Goal: Task Accomplishment & Management: Manage account settings

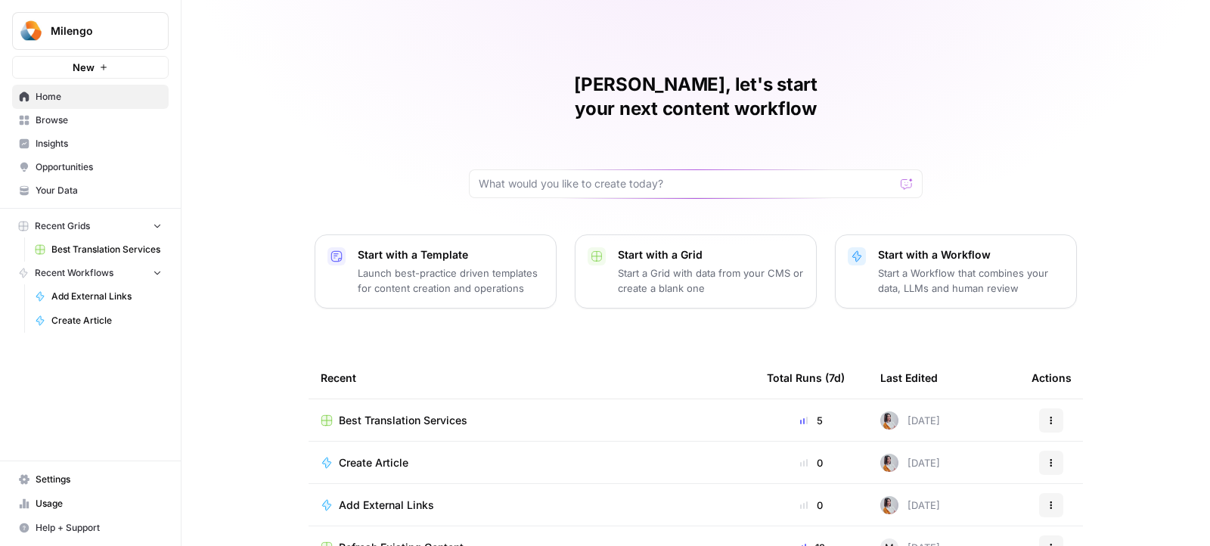
click at [119, 18] on button "Milengo" at bounding box center [90, 31] width 157 height 38
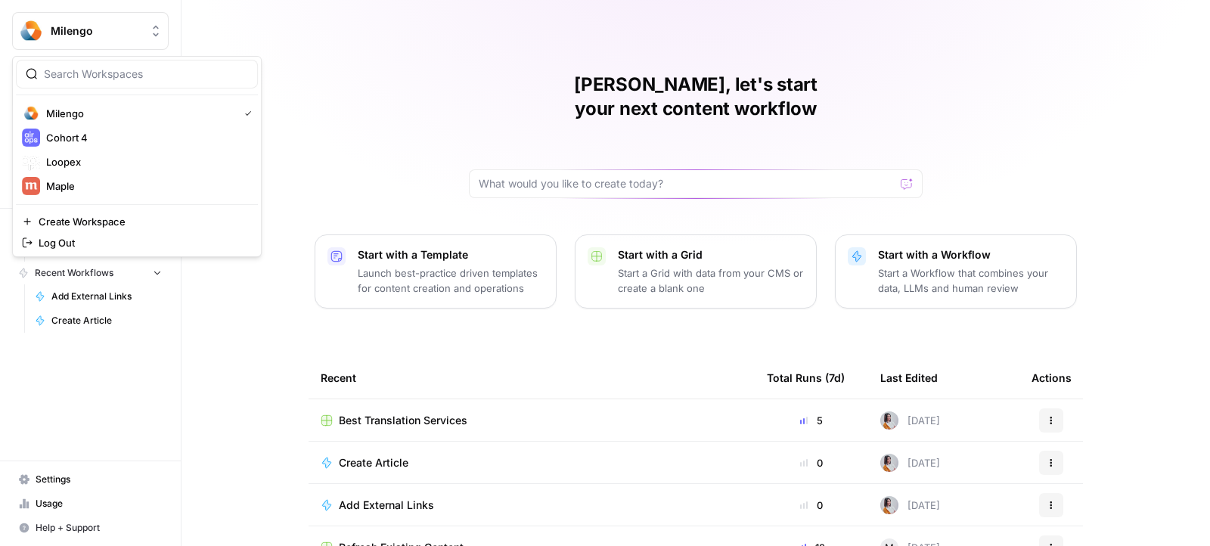
click at [211, 416] on div "[PERSON_NAME], let's start your next content workflow Start with a Template Lau…" at bounding box center [695, 296] width 1028 height 593
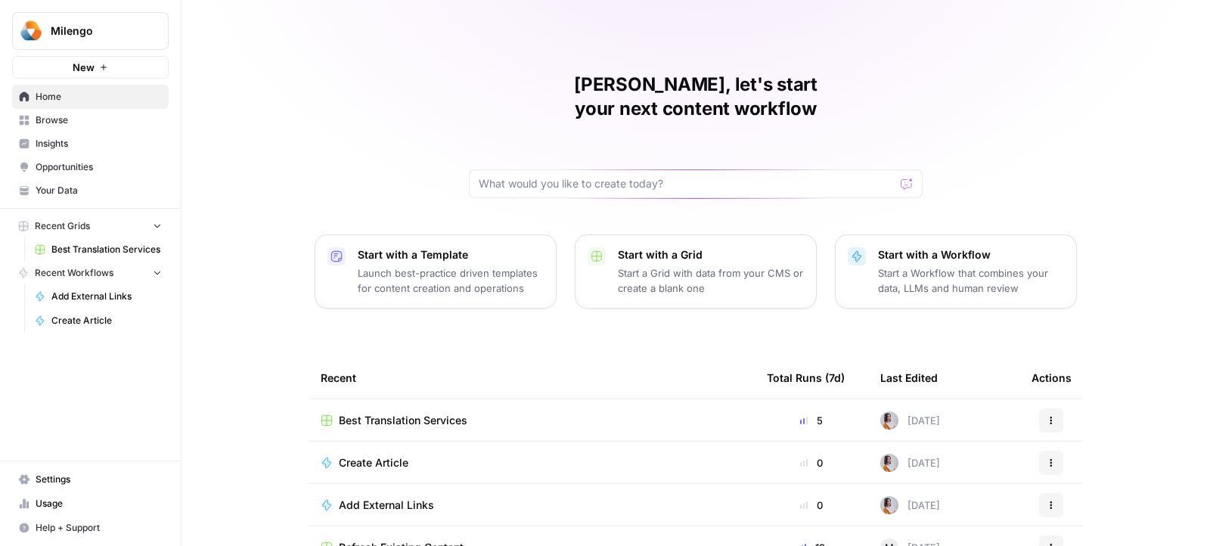
click at [112, 478] on span "Settings" at bounding box center [99, 480] width 126 height 14
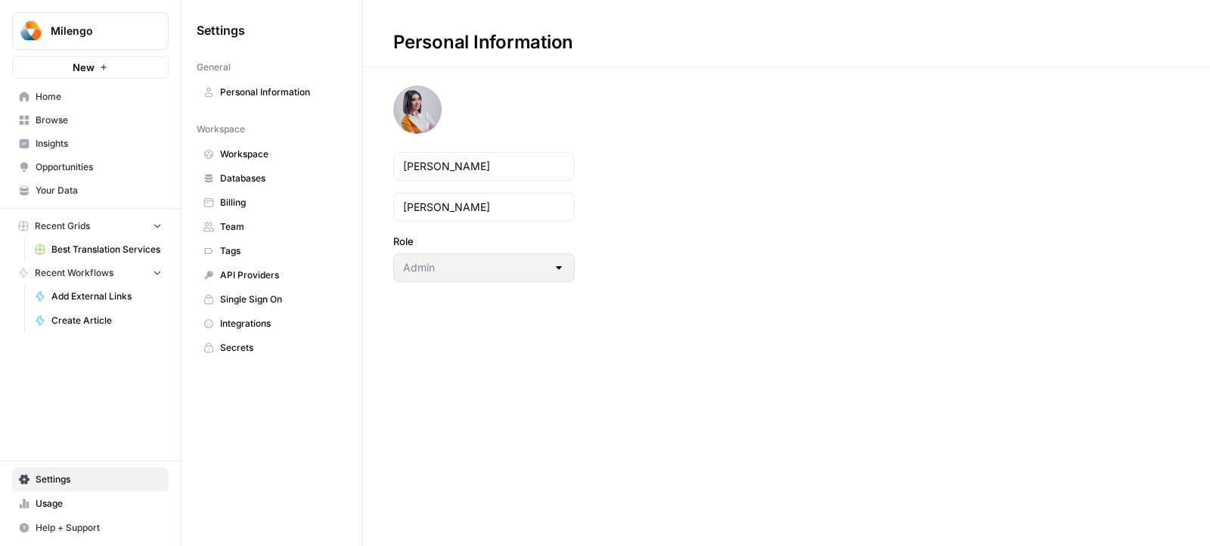
click at [241, 196] on span "Billing" at bounding box center [280, 203] width 120 height 14
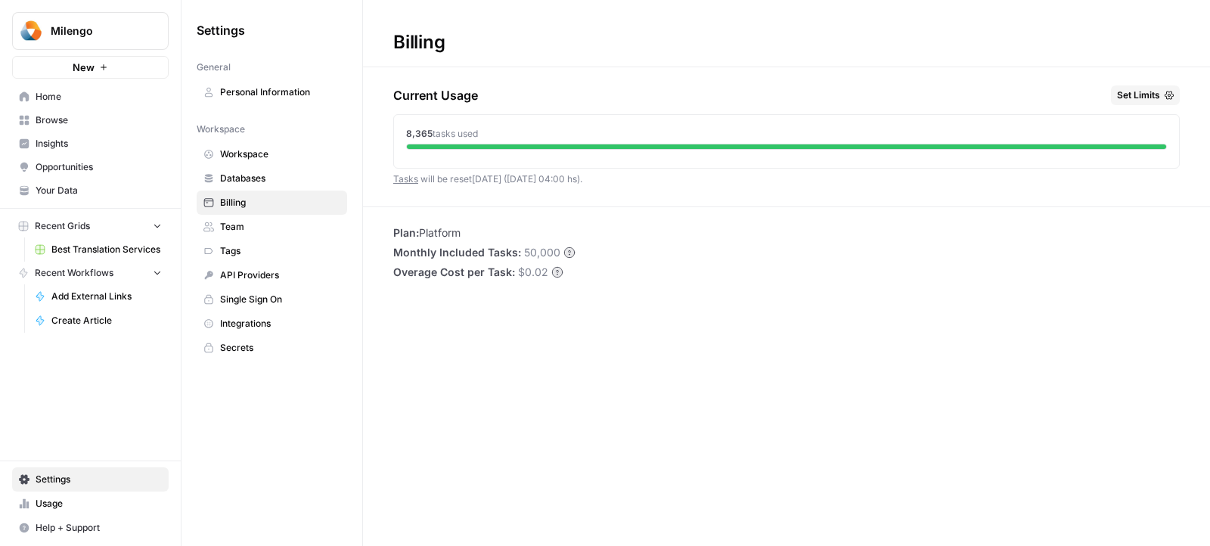
click at [1150, 95] on span "Set Limits" at bounding box center [1138, 95] width 43 height 14
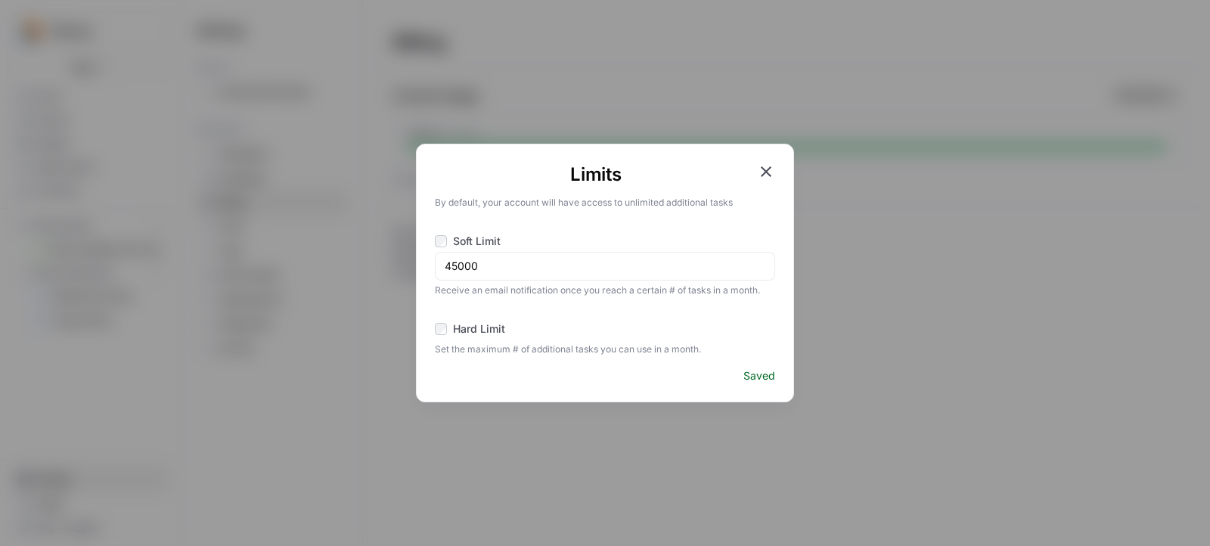
click at [768, 173] on icon "button" at bounding box center [766, 171] width 11 height 11
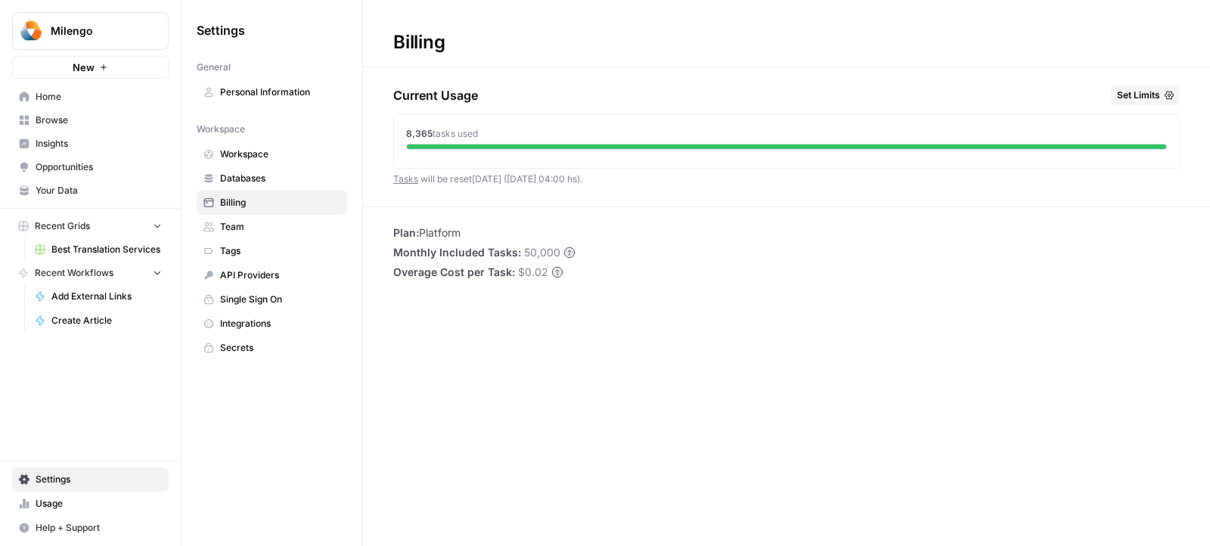
click at [73, 33] on span "Milengo" at bounding box center [96, 30] width 91 height 15
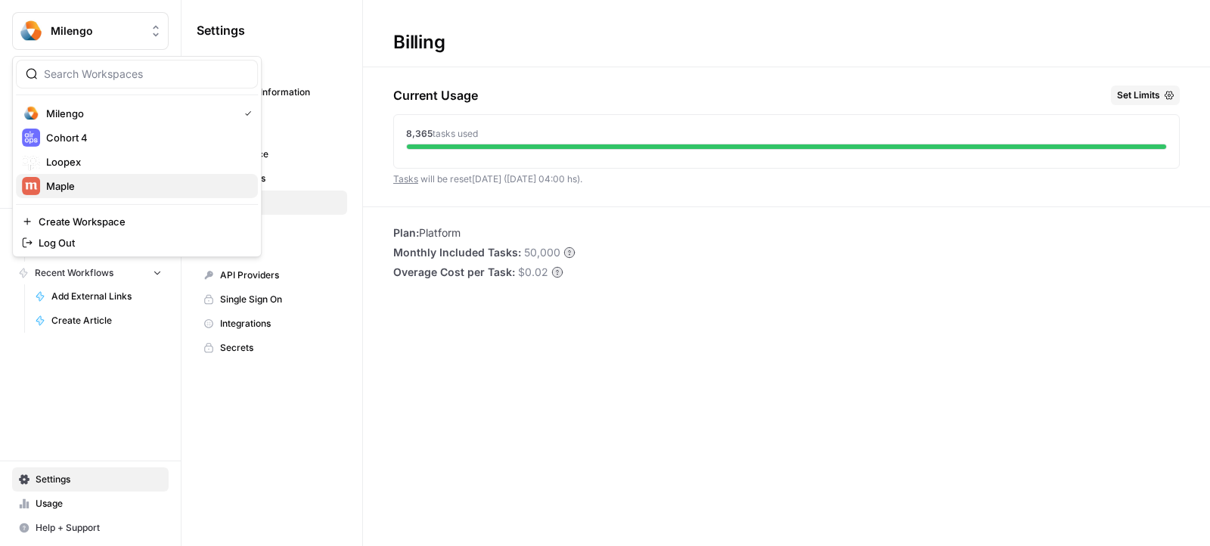
click at [79, 183] on span "Maple" at bounding box center [146, 185] width 200 height 15
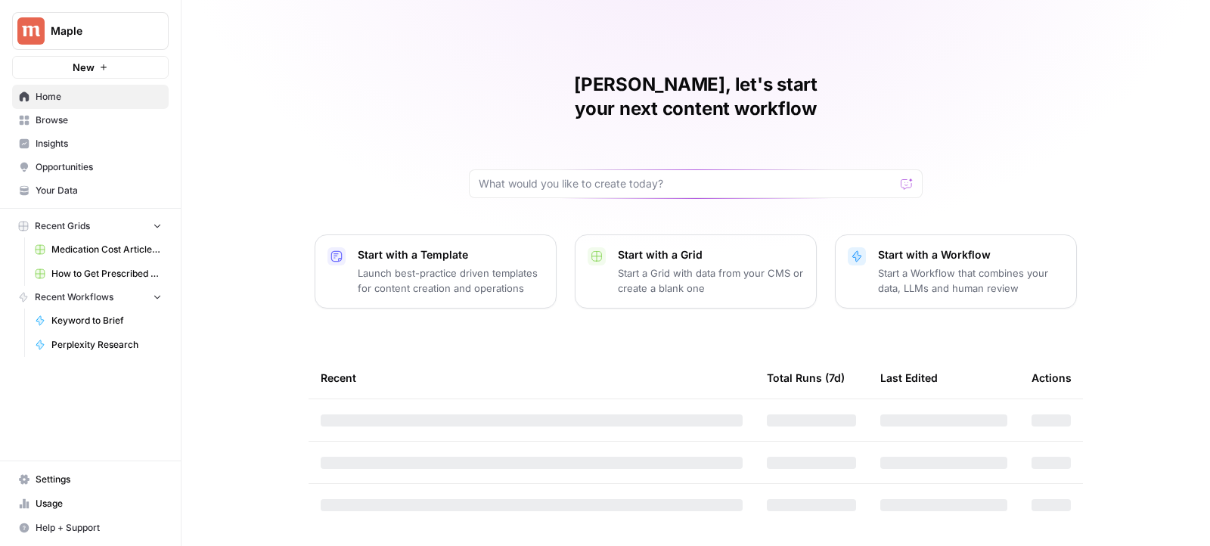
click at [70, 486] on span "Settings" at bounding box center [99, 480] width 126 height 14
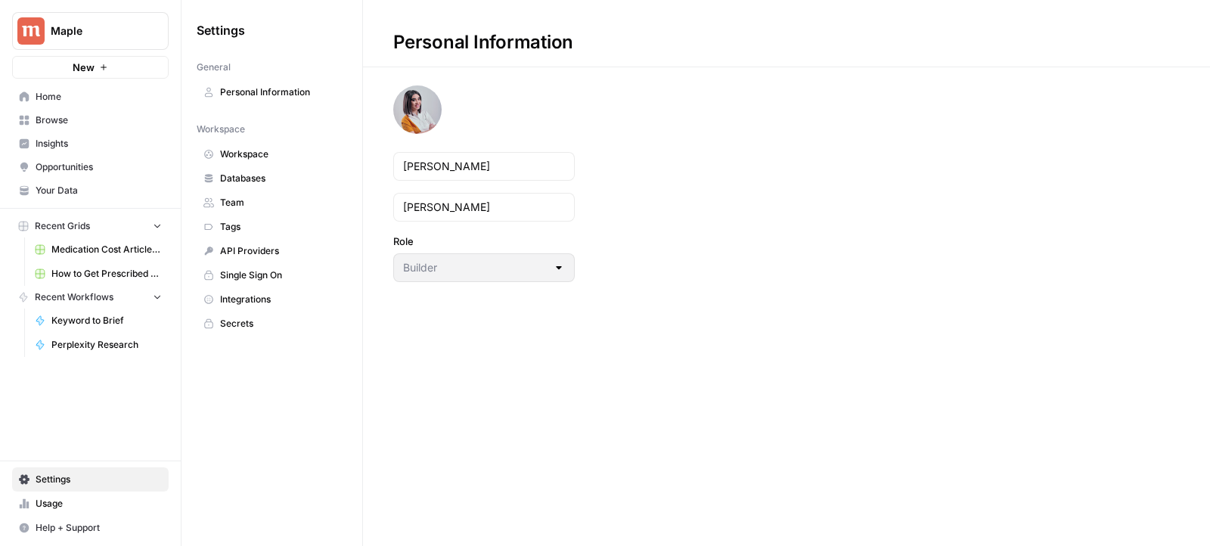
click at [64, 512] on link "Usage" at bounding box center [90, 503] width 157 height 24
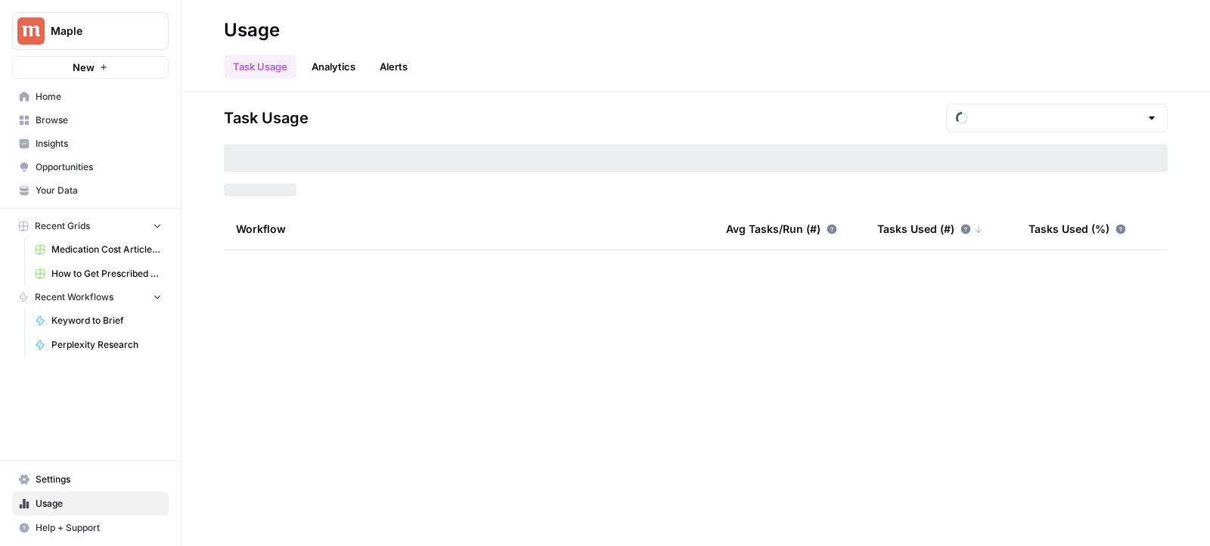
type input "September Tasks"
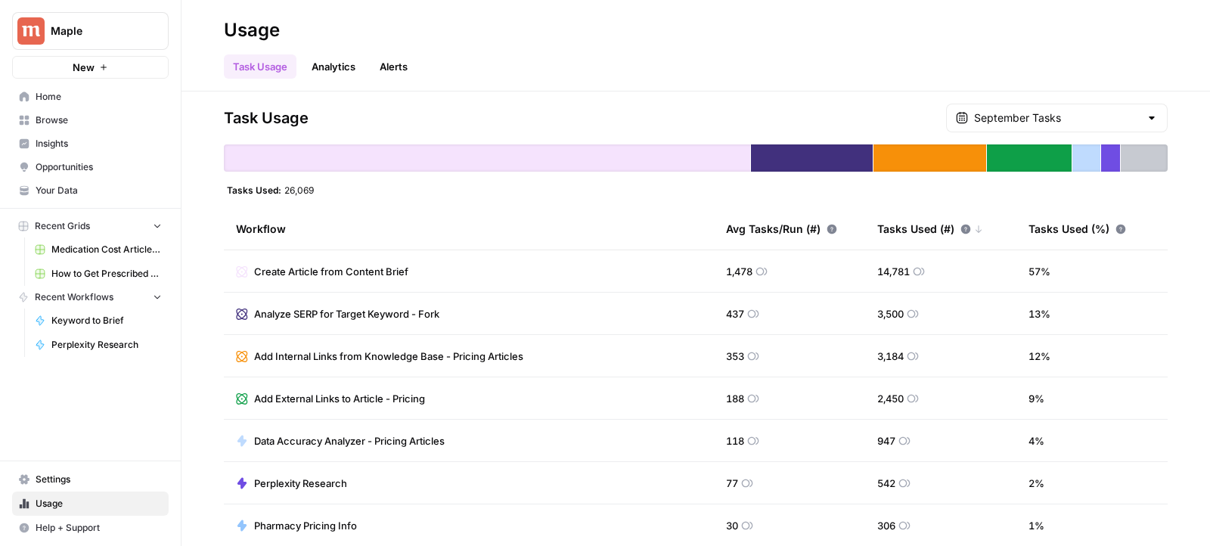
click at [94, 59] on button "New" at bounding box center [90, 67] width 157 height 23
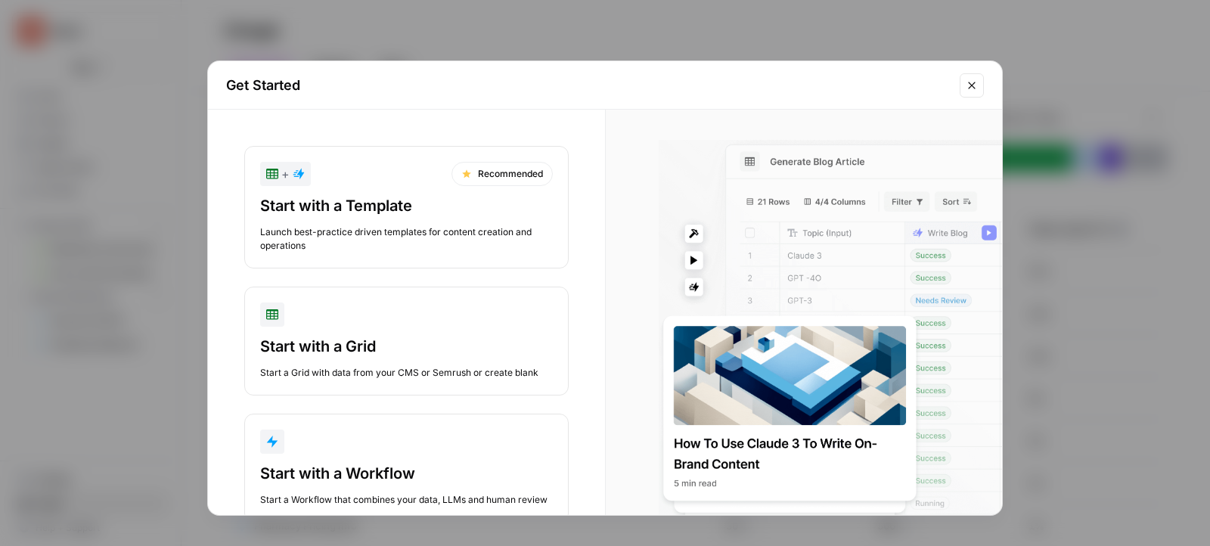
click at [94, 48] on div "Get Started + Recommended Start with a Template Launch best-practice driven tem…" at bounding box center [605, 273] width 1210 height 546
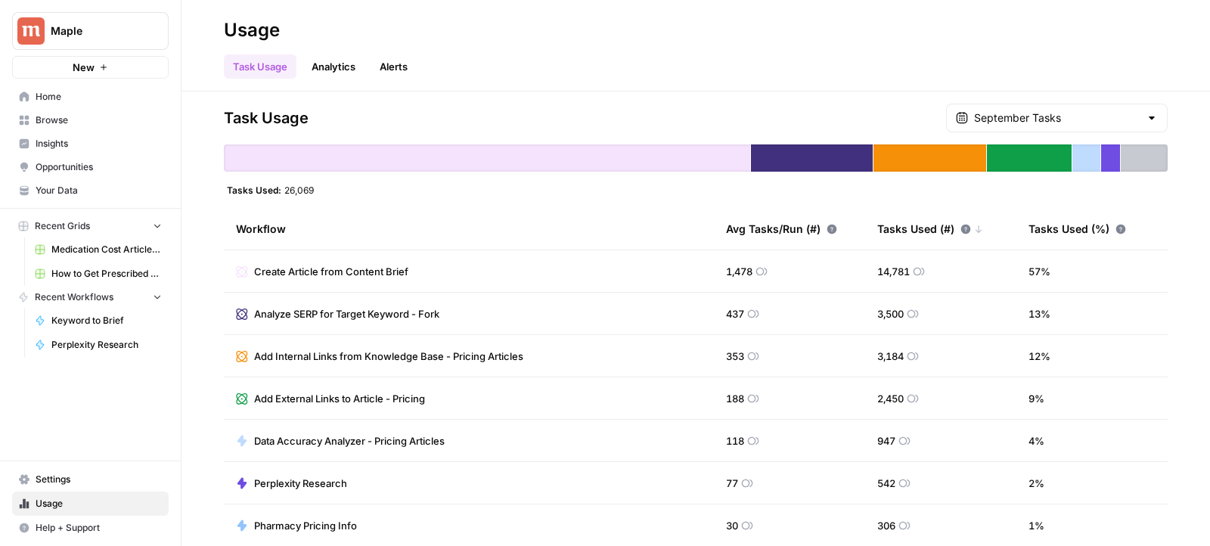
click at [152, 9] on div "Maple New" at bounding box center [90, 39] width 181 height 79
click at [146, 33] on div "Maple" at bounding box center [107, 30] width 113 height 15
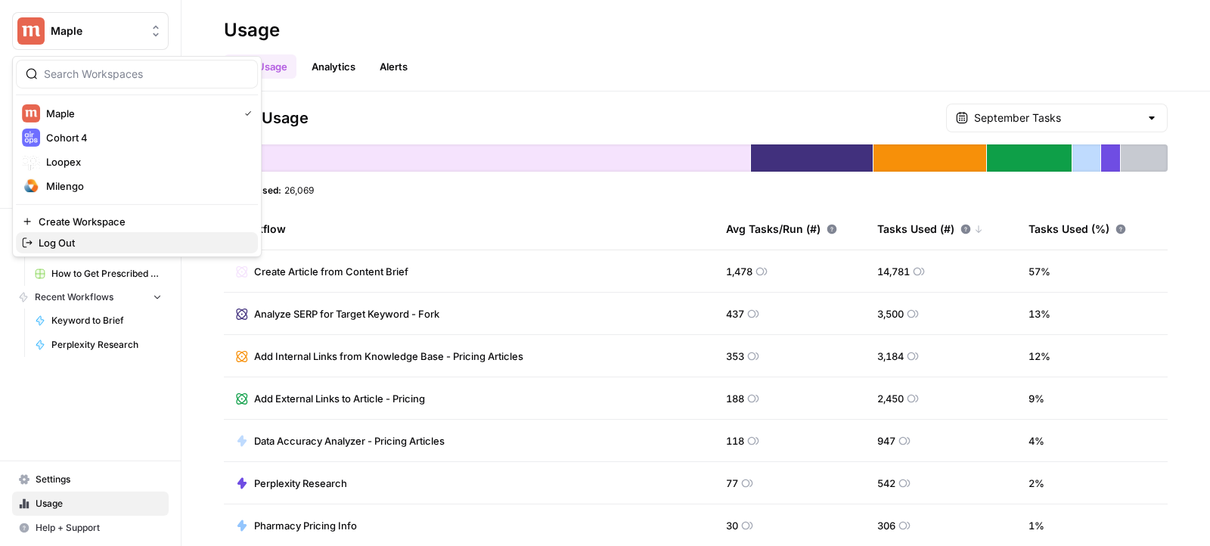
click at [117, 235] on span "Log Out" at bounding box center [142, 242] width 207 height 15
